Goal: Information Seeking & Learning: Learn about a topic

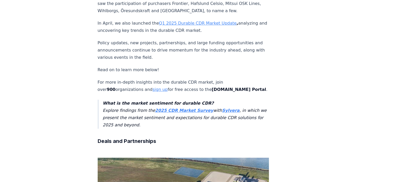
scroll to position [207, 0]
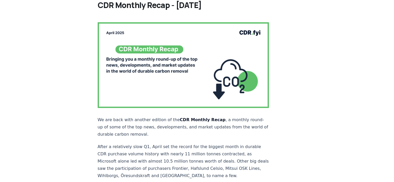
scroll to position [34, 0]
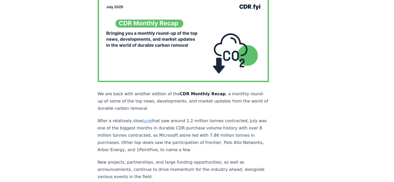
scroll to position [69, 0]
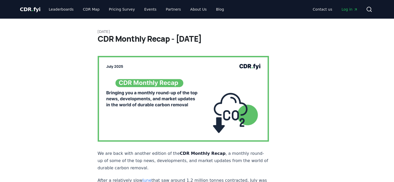
click at [85, 9] on link "CDR Map" at bounding box center [91, 9] width 25 height 9
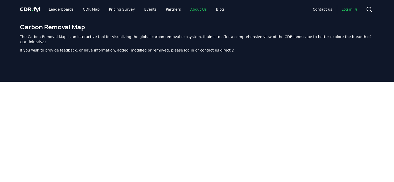
click at [191, 9] on link "About Us" at bounding box center [198, 9] width 25 height 9
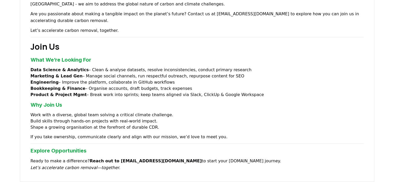
scroll to position [380, 0]
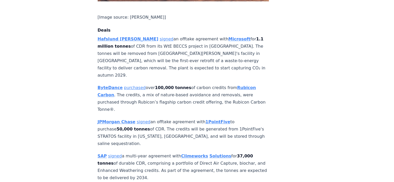
scroll to position [449, 0]
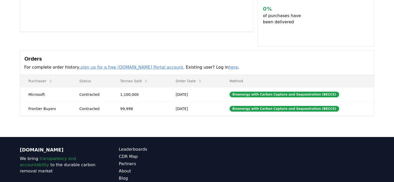
scroll to position [138, 0]
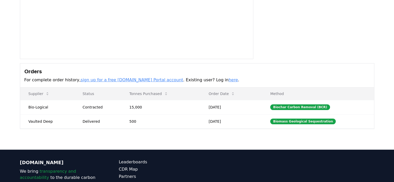
scroll to position [104, 0]
